Goal: Book appointment/travel/reservation

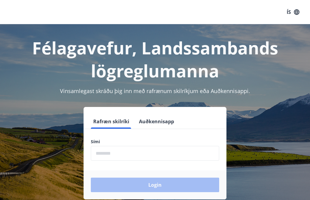
click at [157, 153] on input "phone" at bounding box center [155, 153] width 128 height 15
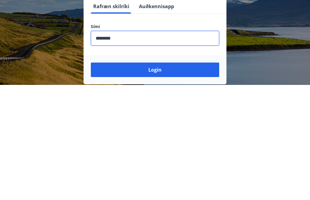
type input "********"
click at [181, 178] on button "Login" at bounding box center [155, 185] width 128 height 15
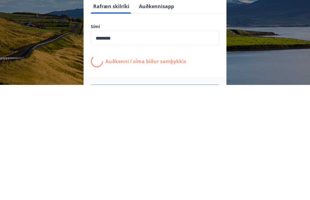
scroll to position [94, 0]
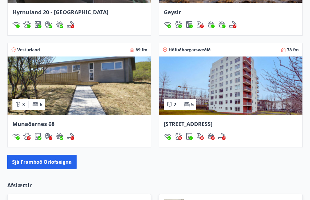
scroll to position [543, 0]
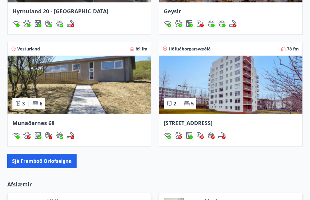
click at [85, 93] on img at bounding box center [79, 85] width 143 height 59
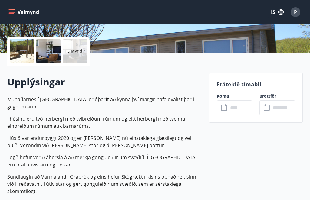
scroll to position [121, 0]
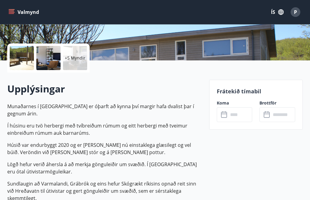
click at [242, 115] on input "text" at bounding box center [240, 114] width 24 height 15
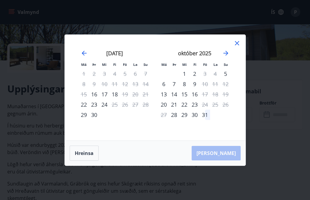
click at [228, 53] on icon "Move forward to switch to the next month." at bounding box center [225, 53] width 5 height 5
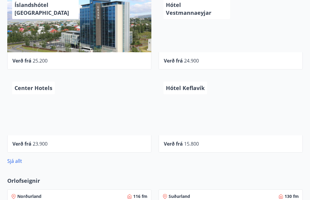
scroll to position [283, 0]
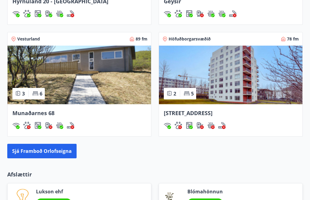
click at [36, 151] on button "Sjá framboð orlofseigna" at bounding box center [41, 151] width 69 height 15
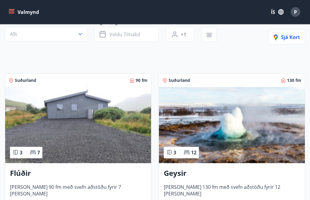
scroll to position [61, 0]
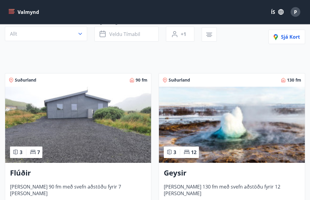
click at [117, 133] on img at bounding box center [78, 125] width 146 height 76
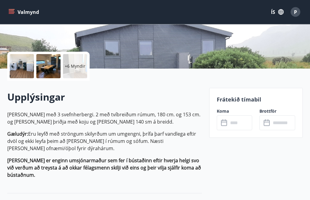
click at [243, 123] on input "text" at bounding box center [240, 123] width 24 height 15
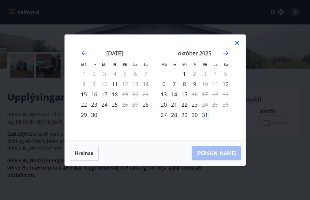
click at [228, 56] on icon "Move forward to switch to the next month." at bounding box center [225, 53] width 5 height 5
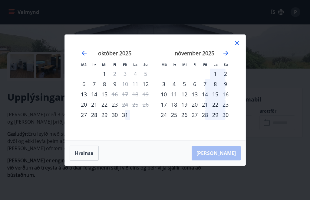
click at [240, 47] on icon at bounding box center [236, 43] width 7 height 7
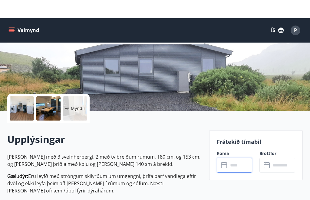
scroll to position [0, 0]
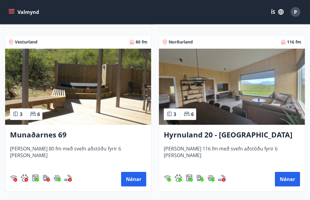
scroll to position [427, 0]
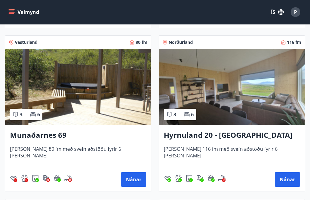
click at [102, 109] on img at bounding box center [78, 87] width 146 height 76
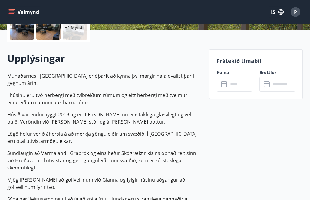
scroll to position [153, 0]
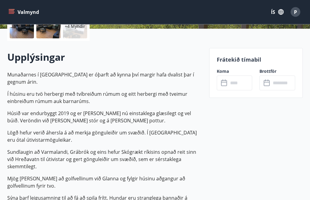
click at [241, 83] on input "text" at bounding box center [240, 83] width 24 height 15
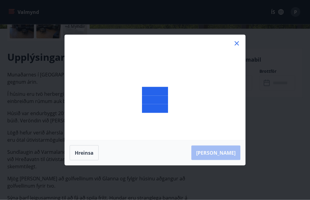
scroll to position [153, 0]
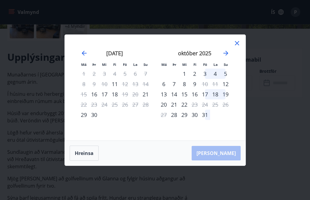
click at [228, 57] on icon "Move forward to switch to the next month." at bounding box center [225, 53] width 7 height 7
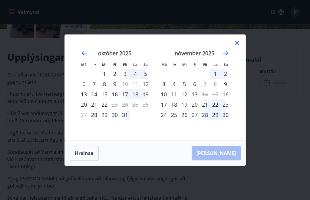
click at [236, 47] on icon at bounding box center [236, 43] width 7 height 7
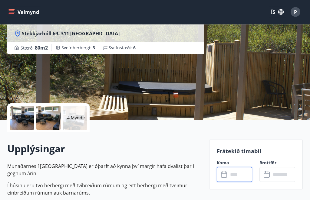
scroll to position [0, 0]
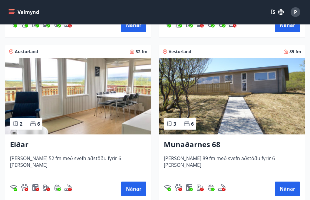
scroll to position [254, 0]
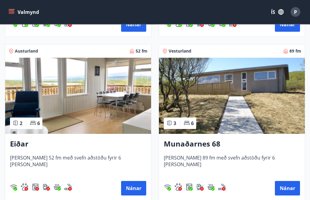
click at [241, 106] on img at bounding box center [232, 96] width 146 height 76
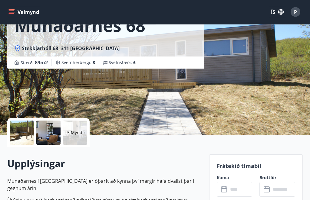
scroll to position [58, 0]
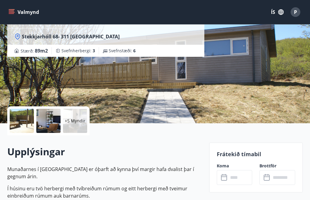
click at [240, 178] on input "text" at bounding box center [240, 177] width 24 height 15
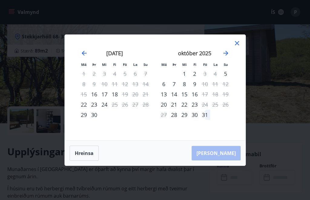
click at [229, 57] on icon "Move forward to switch to the next month." at bounding box center [225, 53] width 7 height 7
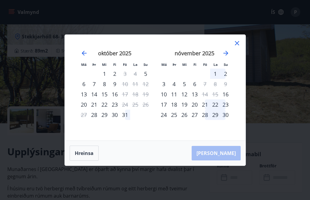
click at [240, 47] on icon at bounding box center [236, 43] width 7 height 7
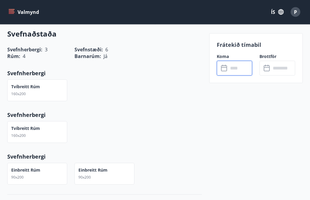
scroll to position [367, 0]
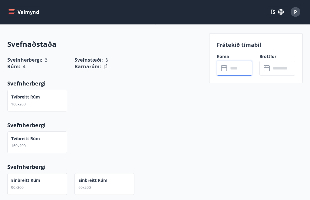
click at [243, 68] on input "text" at bounding box center [240, 68] width 24 height 15
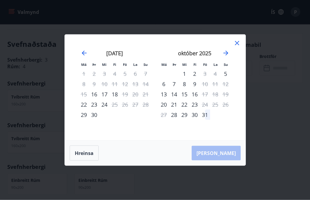
scroll to position [367, 0]
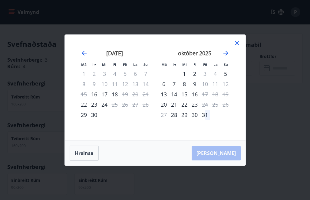
click at [232, 52] on div "[DATE] 1 2 3 4 5 6 7 8 9 10 11 12 13 14 15 16 17 18 19 20 21 22 23 24 25 26 27 …" at bounding box center [195, 91] width 80 height 99
click at [228, 54] on icon "Move forward to switch to the next month." at bounding box center [225, 53] width 7 height 7
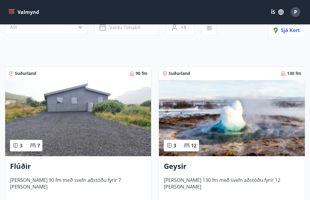
scroll to position [62, 0]
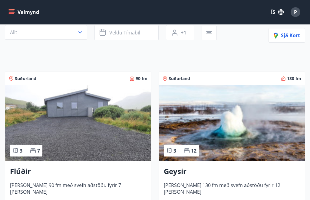
click at [242, 156] on img at bounding box center [232, 123] width 146 height 76
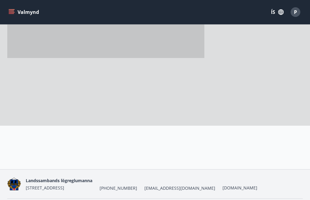
click at [101, 119] on div at bounding box center [105, 35] width 197 height 182
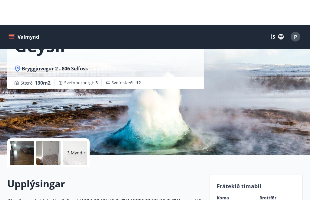
scroll to position [0, 0]
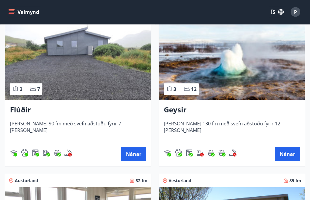
scroll to position [129, 0]
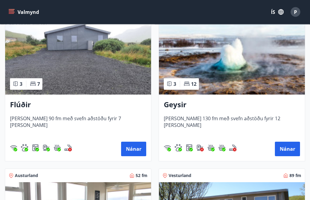
click at [136, 151] on button "Nánar" at bounding box center [133, 149] width 25 height 15
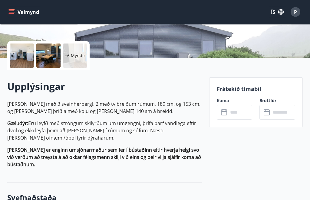
click at [242, 110] on input "text" at bounding box center [240, 112] width 24 height 15
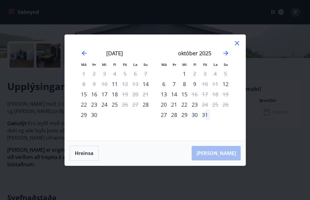
click at [239, 47] on icon at bounding box center [236, 43] width 7 height 7
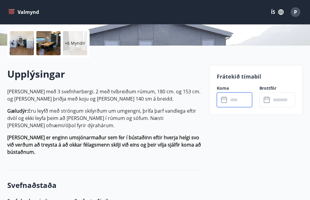
scroll to position [136, 0]
